Goal: Task Accomplishment & Management: Use online tool/utility

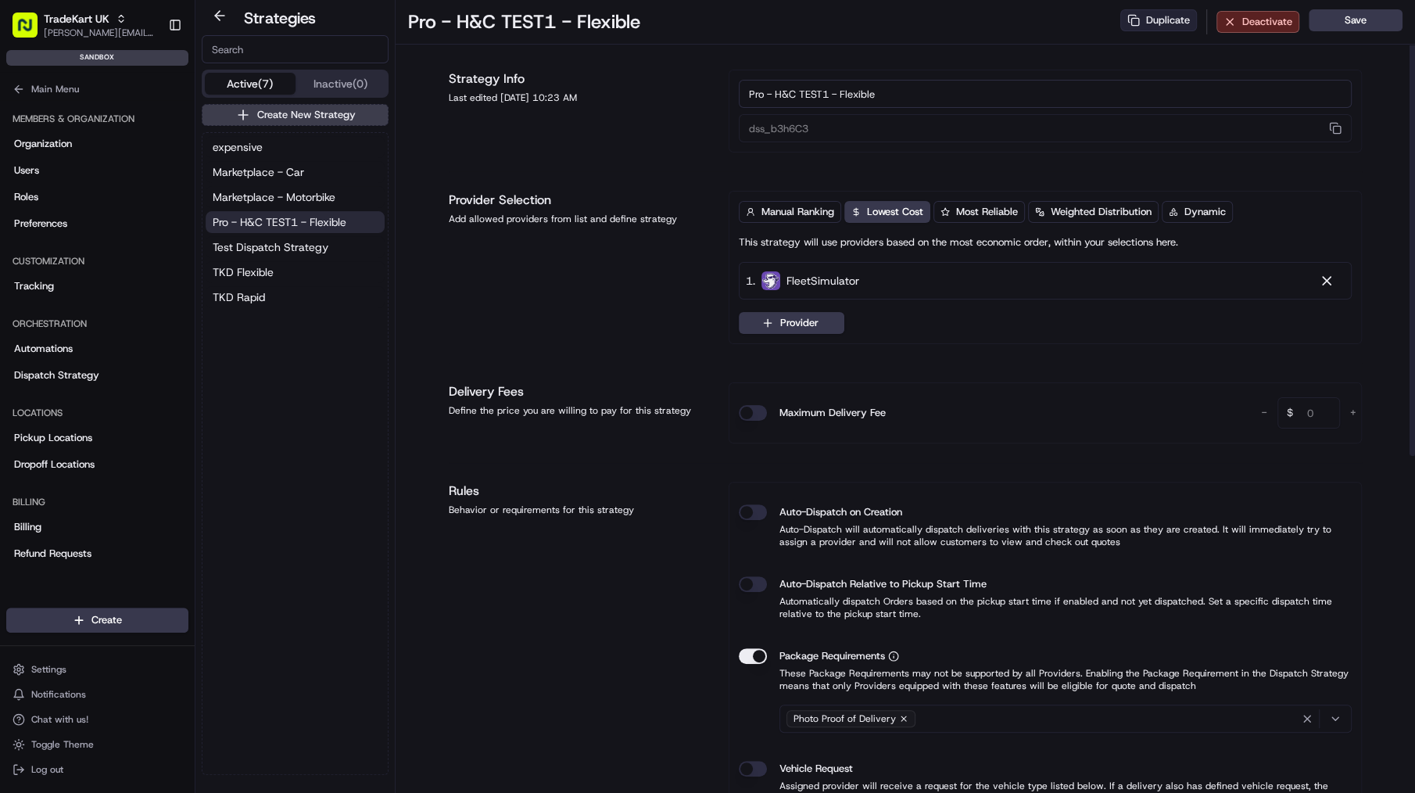
click at [1148, 19] on button "Duplicate" at bounding box center [1158, 20] width 77 height 22
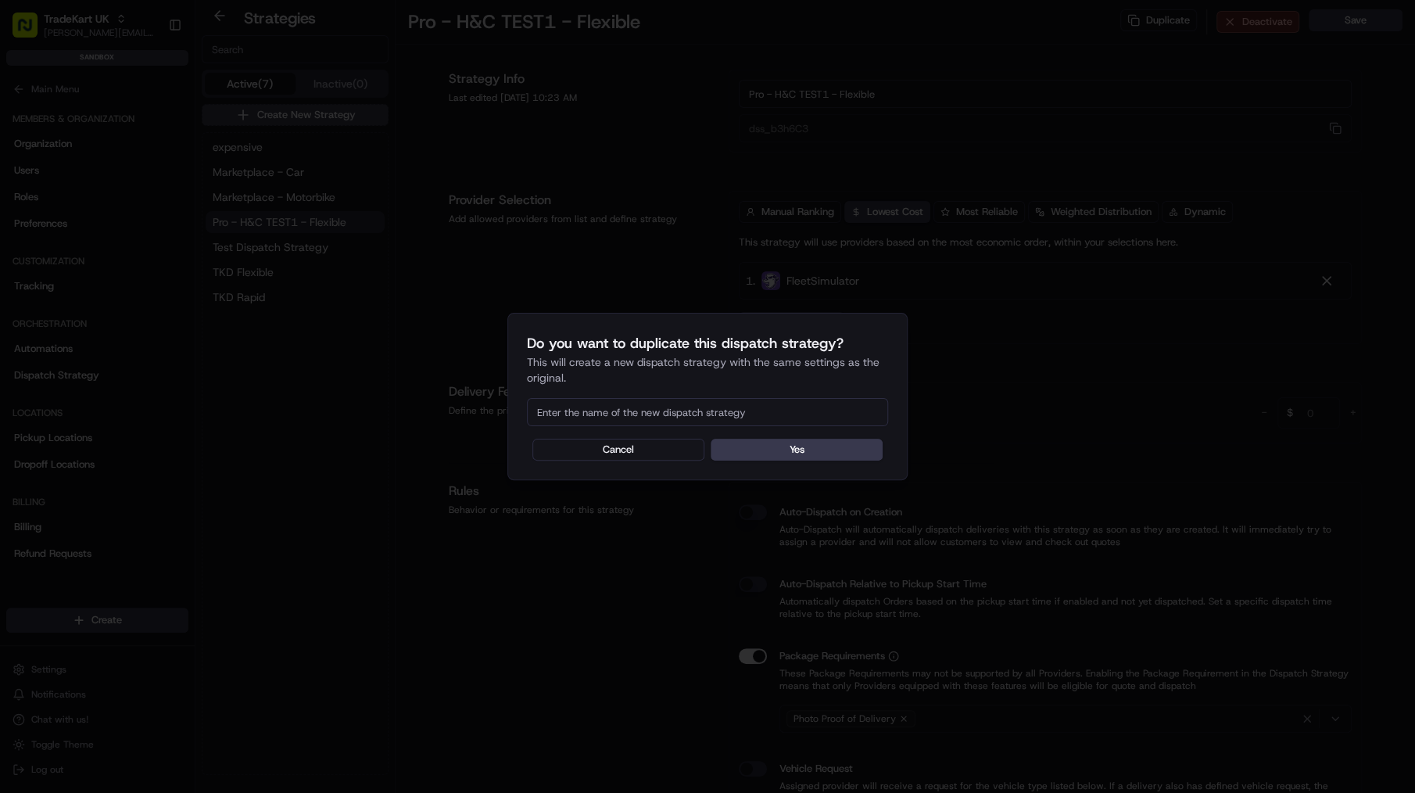
click at [788, 410] on input at bounding box center [707, 412] width 361 height 28
type input "Shop - DC Stanmore - Flexible"
click at [786, 454] on button "Yes" at bounding box center [797, 450] width 172 height 22
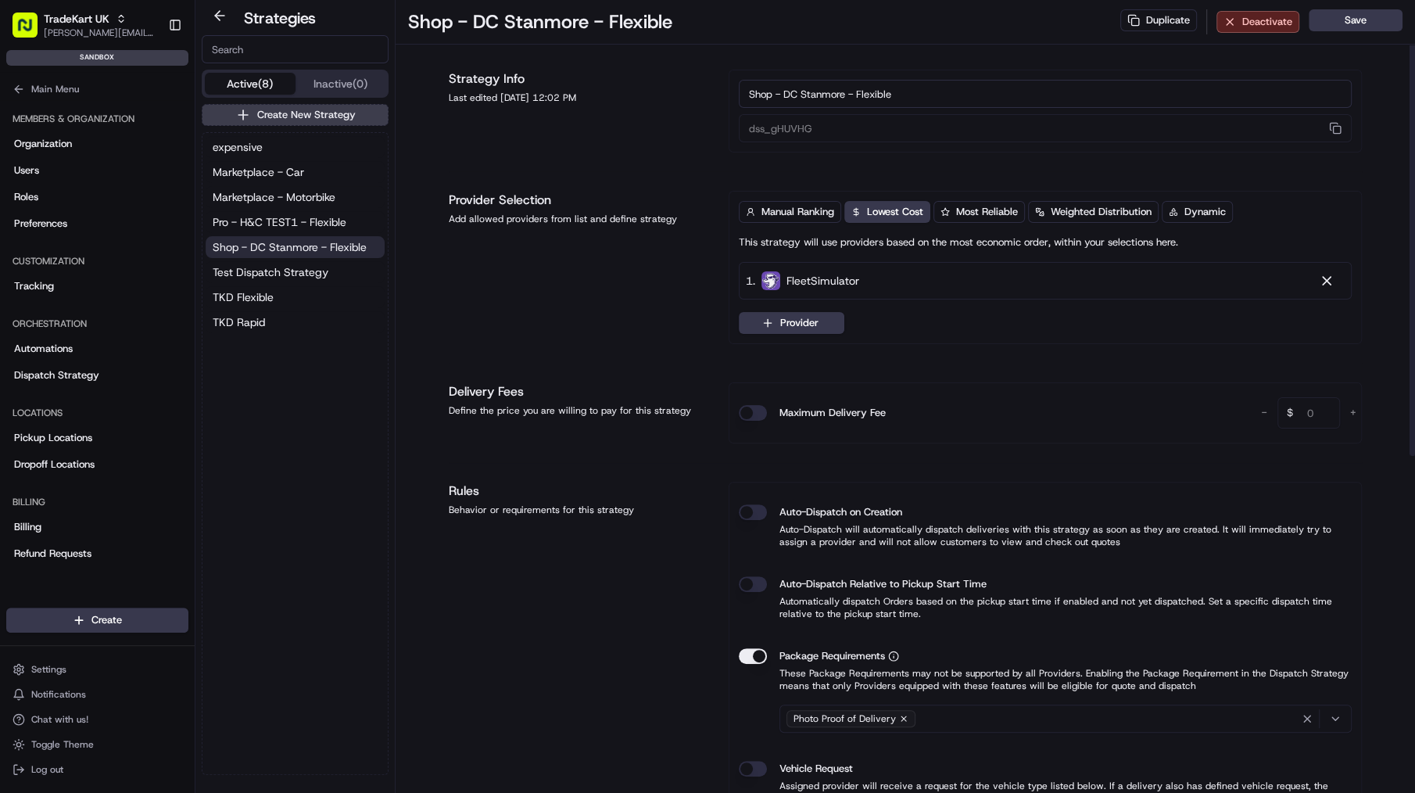
click at [985, 270] on div "1 . FleetSimulator" at bounding box center [1045, 281] width 613 height 38
click at [789, 317] on button "Provider" at bounding box center [792, 323] width 106 height 22
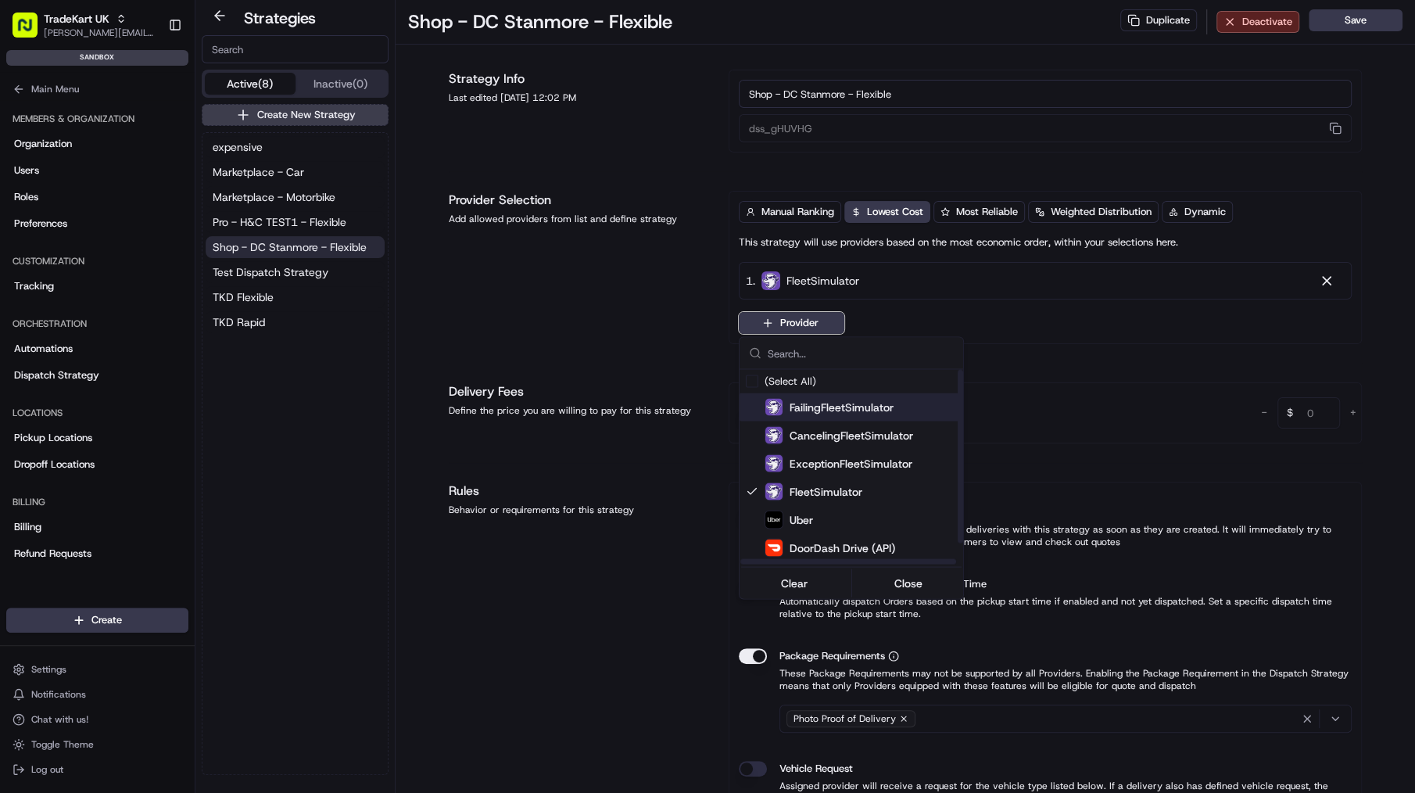
click at [824, 403] on span "FailingFleetSimulator" at bounding box center [842, 407] width 104 height 16
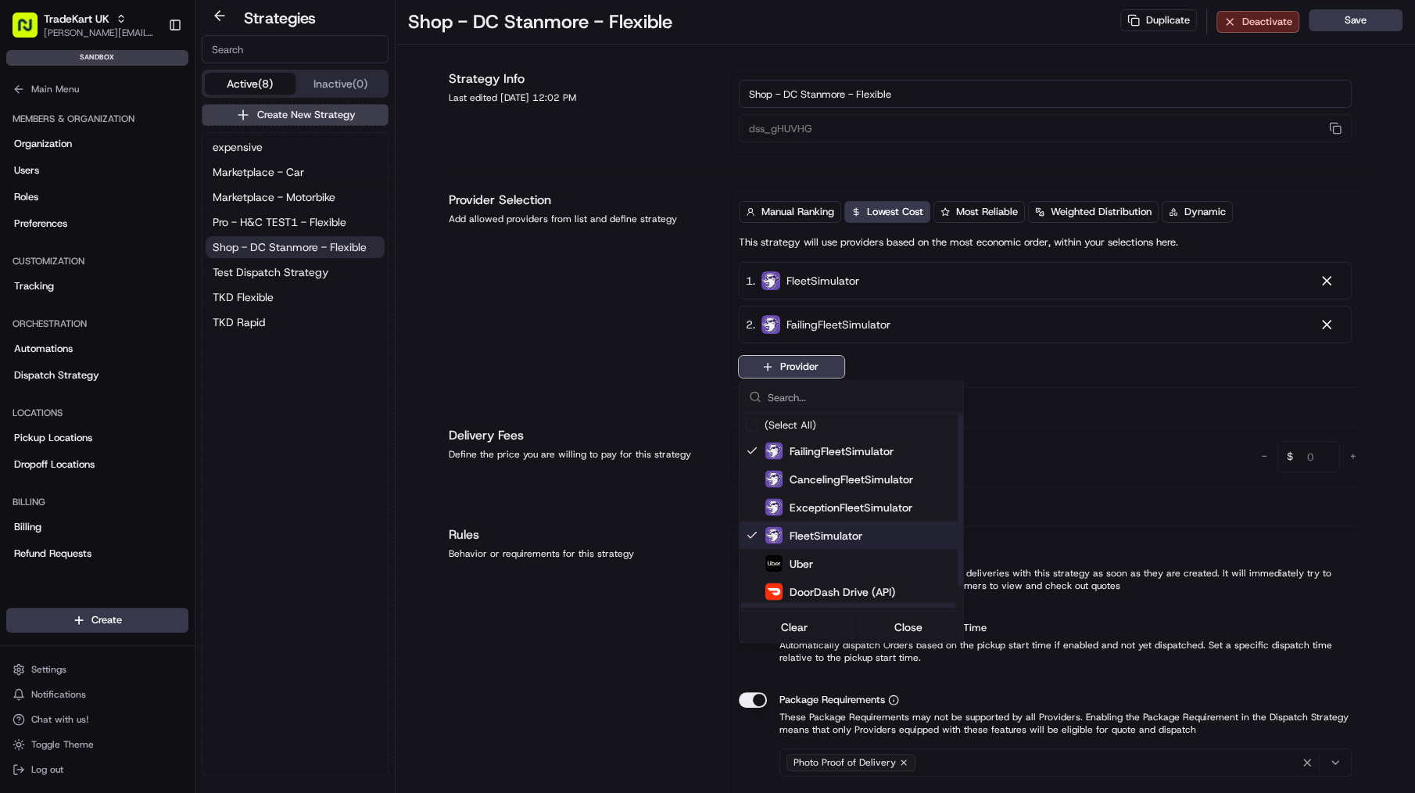
click at [575, 635] on html "TradeKart UK [PERSON_NAME][EMAIL_ADDRESS][PERSON_NAME][DOMAIN_NAME] Toggle Side…" at bounding box center [707, 396] width 1415 height 793
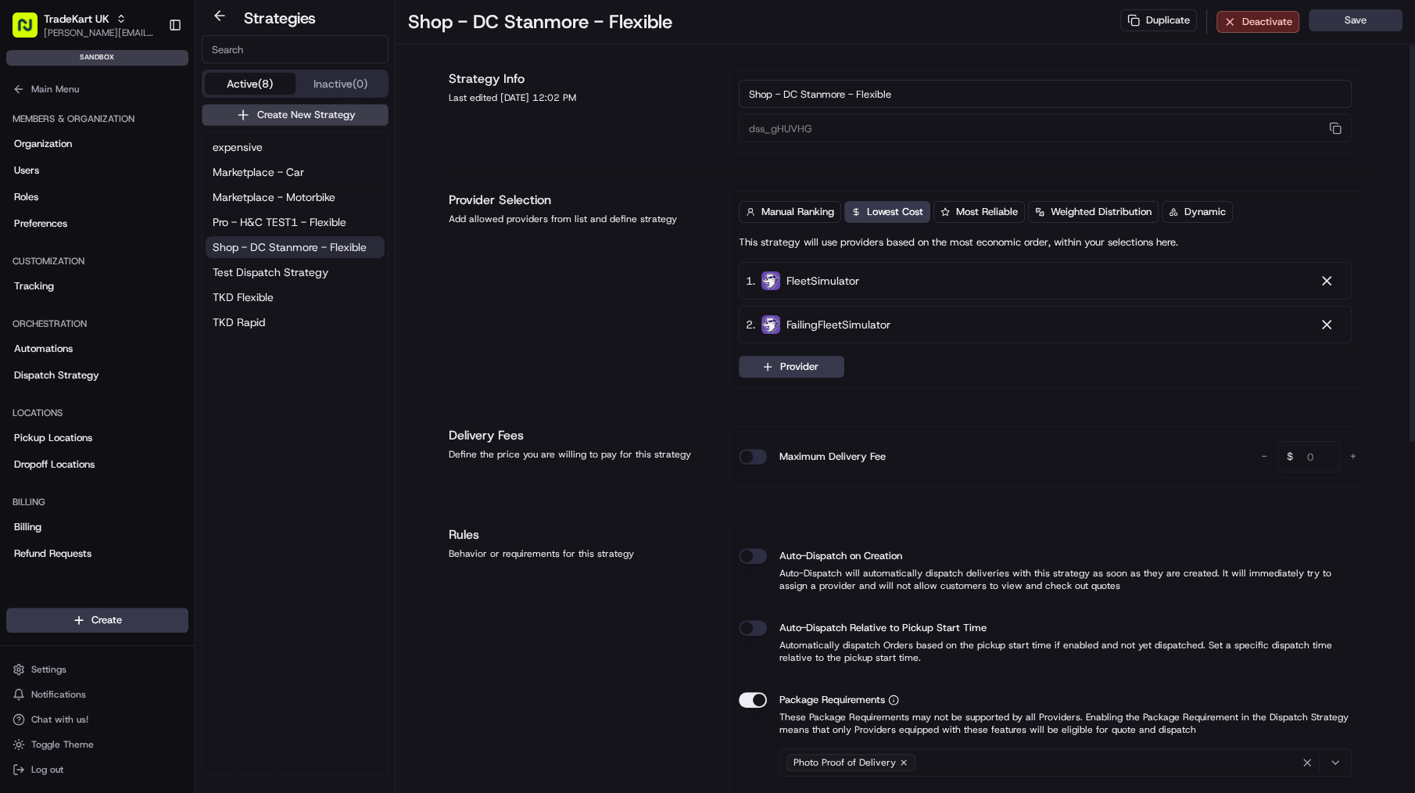
click at [1366, 25] on button "Save" at bounding box center [1356, 20] width 94 height 22
click at [1335, 131] on button "button" at bounding box center [1335, 128] width 20 height 19
